Goal: Task Accomplishment & Management: Complete application form

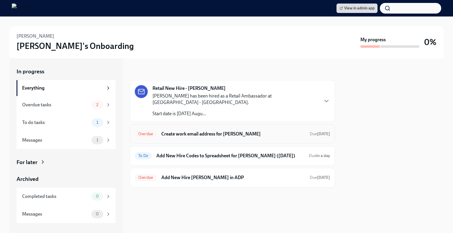
click at [201, 131] on h6 "Create work email address for [PERSON_NAME]" at bounding box center [233, 134] width 144 height 6
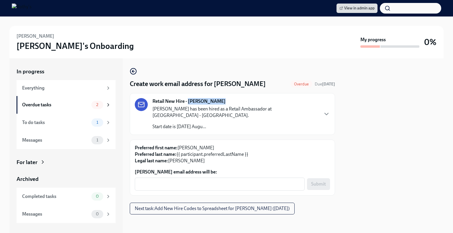
drag, startPoint x: 220, startPoint y: 101, endPoint x: 190, endPoint y: 101, distance: 30.4
click at [190, 101] on div "Retail New Hire - [PERSON_NAME] [PERSON_NAME] has been hired as a Retail Ambass…" at bounding box center [236, 114] width 166 height 32
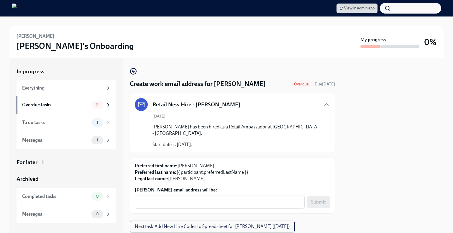
copy strong "[PERSON_NAME]"
drag, startPoint x: 234, startPoint y: 107, endPoint x: 194, endPoint y: 107, distance: 39.2
click at [194, 107] on div "Retail New Hire - [PERSON_NAME]" at bounding box center [232, 104] width 195 height 13
copy h5 "[PERSON_NAME]"
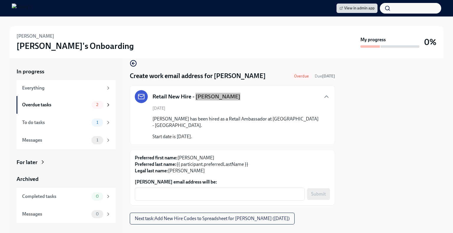
scroll to position [11, 0]
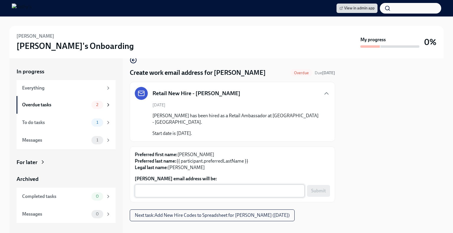
click at [186, 188] on textarea "[PERSON_NAME] email address will be:" at bounding box center [219, 191] width 163 height 7
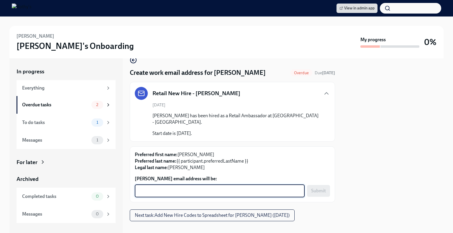
paste textarea "[EMAIL_ADDRESS][DOMAIN_NAME]"
type textarea "[EMAIL_ADDRESS][DOMAIN_NAME]"
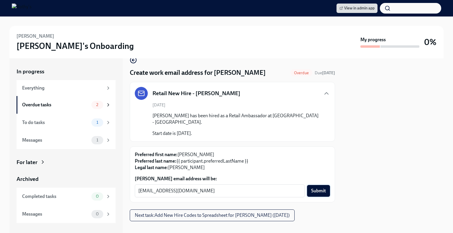
click at [311, 188] on span "Submit" at bounding box center [318, 191] width 15 height 6
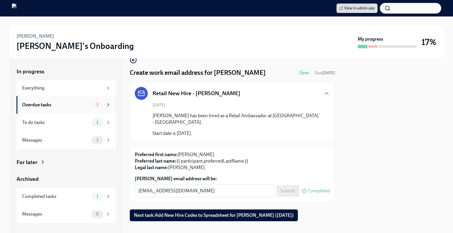
click at [74, 104] on div "Overdue tasks" at bounding box center [55, 105] width 67 height 6
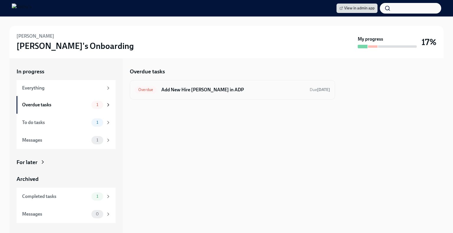
click at [190, 87] on h6 "Add New Hire [PERSON_NAME] in ADP" at bounding box center [233, 90] width 144 height 6
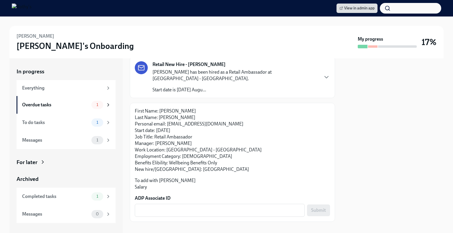
scroll to position [38, 0]
click at [171, 206] on textarea "ADP Associate ID" at bounding box center [219, 209] width 163 height 7
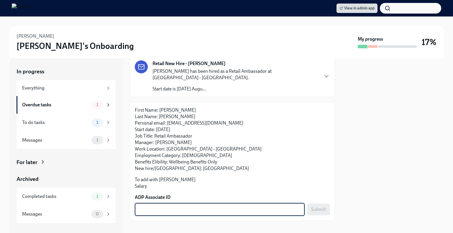
paste textarea "2WR5S41X9"
type textarea "2WR5S41X9"
click at [311, 207] on span "Submit" at bounding box center [318, 210] width 15 height 6
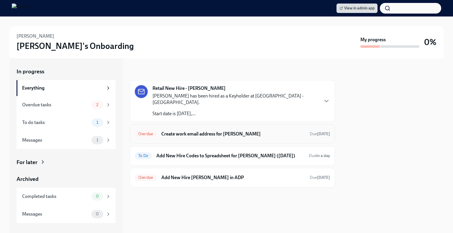
click at [198, 131] on h6 "Create work email address for Teketa Davis" at bounding box center [233, 134] width 144 height 6
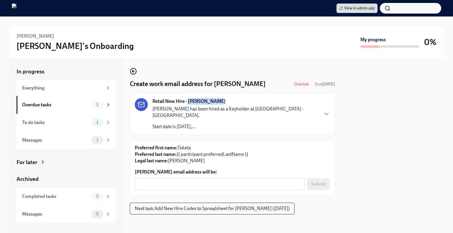
drag, startPoint x: 214, startPoint y: 101, endPoint x: 188, endPoint y: 101, distance: 25.1
click at [188, 101] on strong "Retail New Hire - Teketa Davis" at bounding box center [189, 101] width 73 height 6
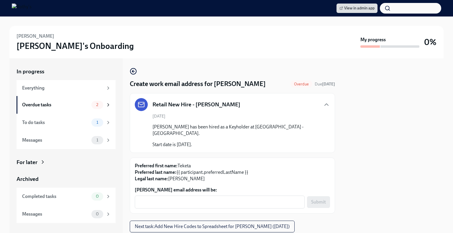
copy strong "Teketa Davis"
drag, startPoint x: 228, startPoint y: 105, endPoint x: 196, endPoint y: 106, distance: 31.9
click at [196, 106] on div "Retail New Hire - Teketa Davis" at bounding box center [232, 104] width 195 height 13
copy h5 "Teketa Davis"
click at [171, 199] on textarea "Teketa Davis's email address will be:" at bounding box center [219, 202] width 163 height 7
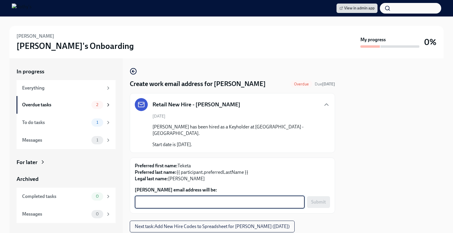
paste textarea "TeketaDavis@rothys.com"
type textarea "TeketaDavis@rothys.com"
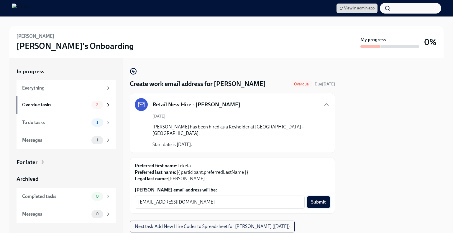
click at [314, 199] on span "Submit" at bounding box center [318, 202] width 15 height 6
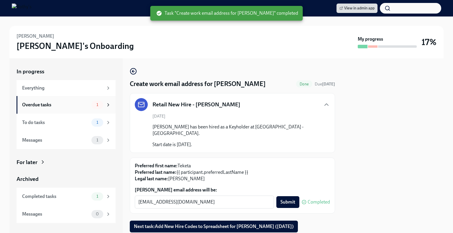
click at [68, 108] on div "Overdue tasks" at bounding box center [55, 105] width 67 height 6
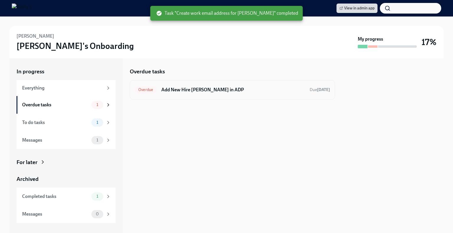
click at [208, 91] on h6 "Add New Hire Teketa Davis in ADP" at bounding box center [233, 90] width 144 height 6
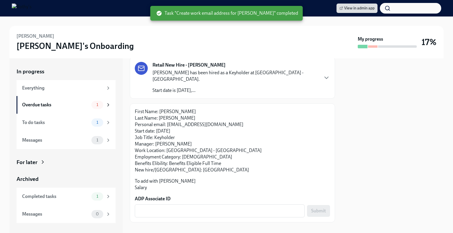
scroll to position [38, 0]
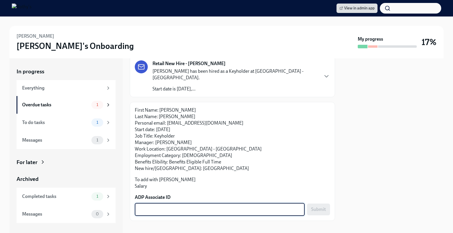
click at [164, 206] on textarea "ADP Associate ID" at bounding box center [219, 209] width 163 height 7
paste textarea "PX3OZ1Y41"
type textarea "PX3OZ1Y41"
click at [313, 207] on span "Submit" at bounding box center [318, 210] width 15 height 6
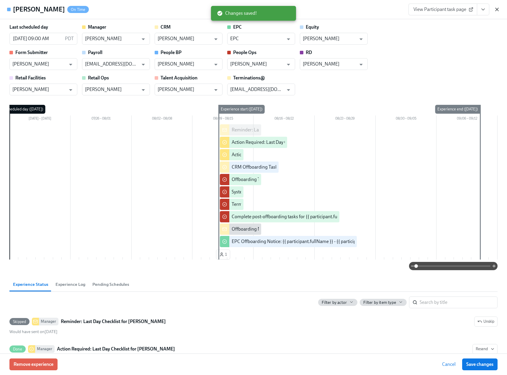
click at [495, 9] on icon "button" at bounding box center [497, 9] width 6 height 6
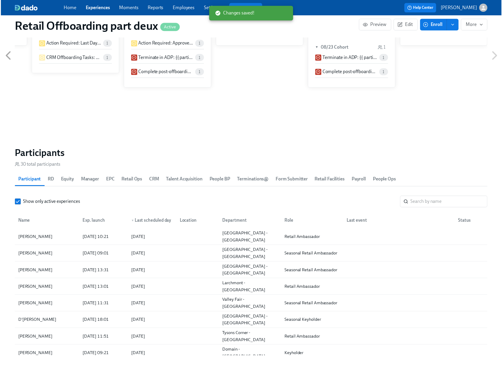
scroll to position [0, 3712]
